Goal: Find specific page/section: Find specific page/section

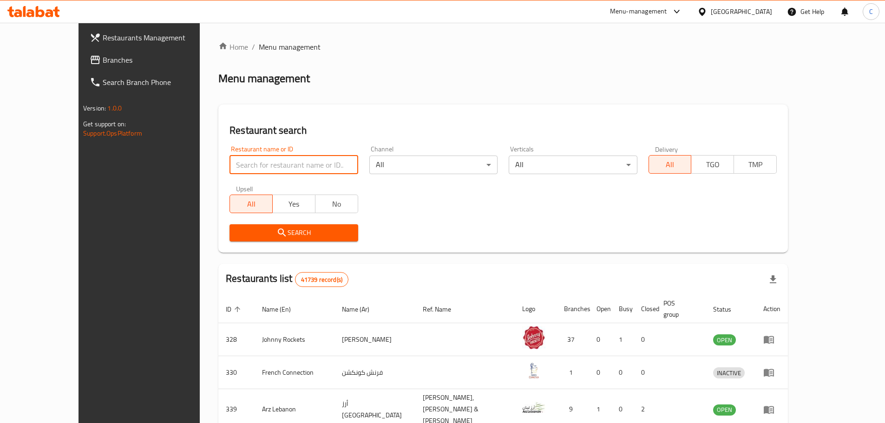
click at [302, 164] on input "search" at bounding box center [293, 165] width 128 height 19
type input "custom my coffee"
click button "Search" at bounding box center [293, 232] width 128 height 17
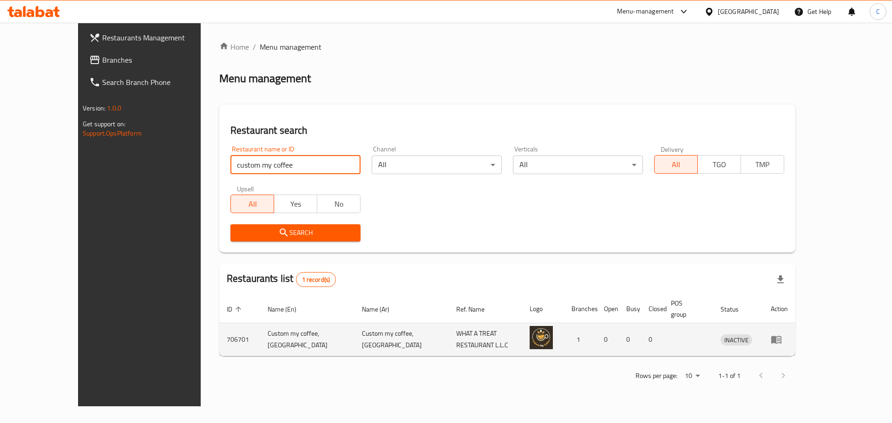
click at [219, 330] on td "706701" at bounding box center [239, 339] width 41 height 33
copy td "706701"
click at [781, 336] on icon "enhanced table" at bounding box center [776, 340] width 10 height 8
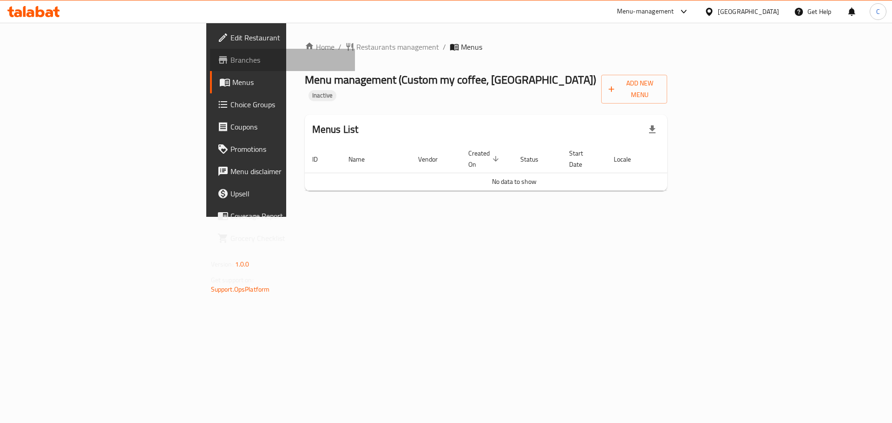
click at [230, 60] on span "Branches" at bounding box center [289, 59] width 118 height 11
